Goal: Task Accomplishment & Management: Manage account settings

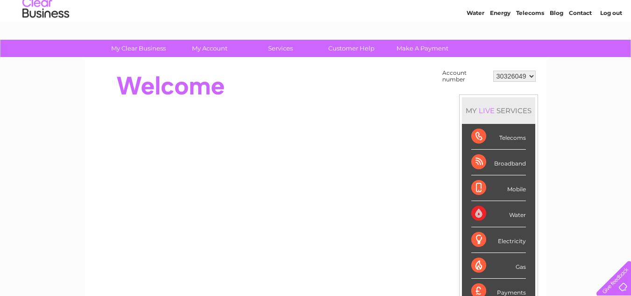
scroll to position [47, 0]
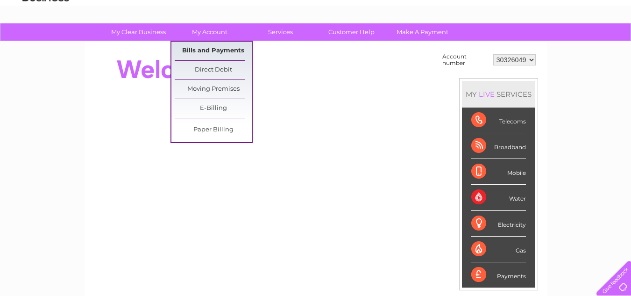
click at [223, 44] on link "Bills and Payments" at bounding box center [213, 51] width 77 height 19
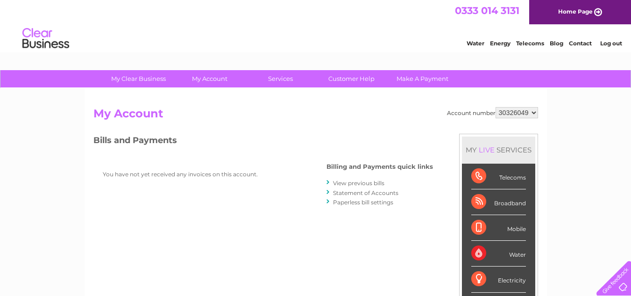
click at [609, 42] on link "Log out" at bounding box center [611, 43] width 22 height 7
